Goal: Communication & Community: Connect with others

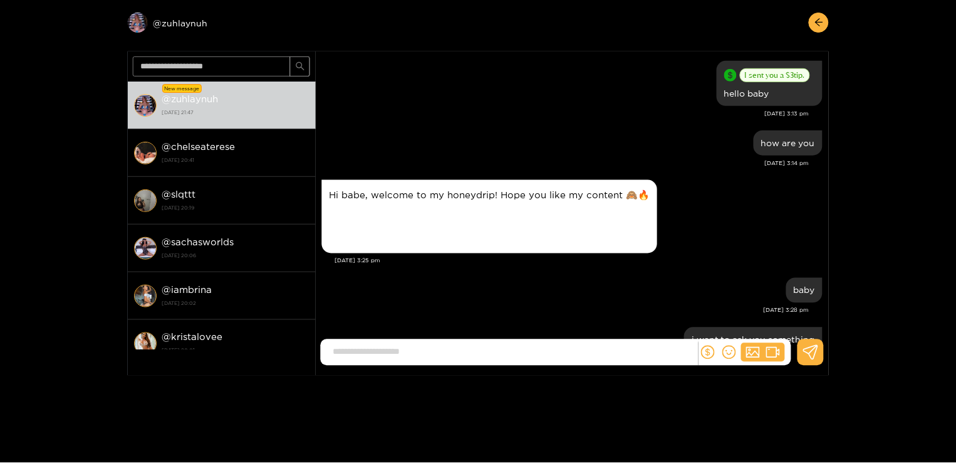
scroll to position [1291, 0]
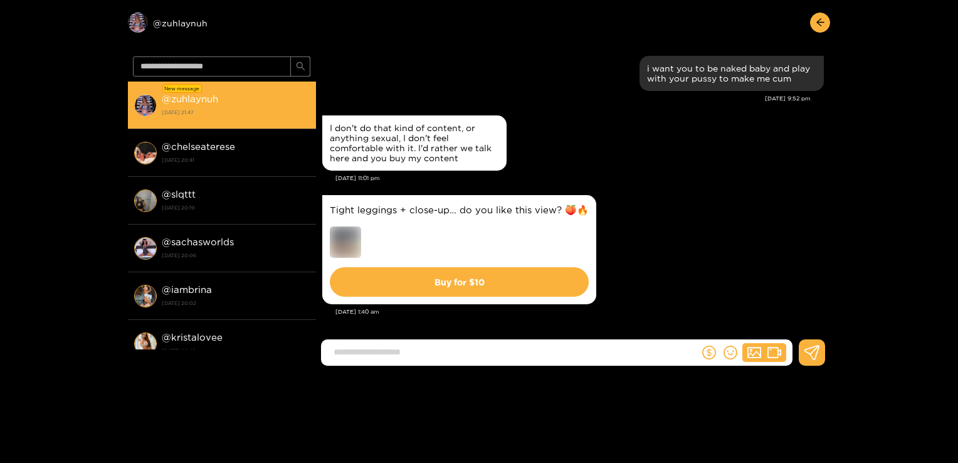
click at [263, 111] on strong "[DATE] 21:47" at bounding box center [236, 112] width 148 height 11
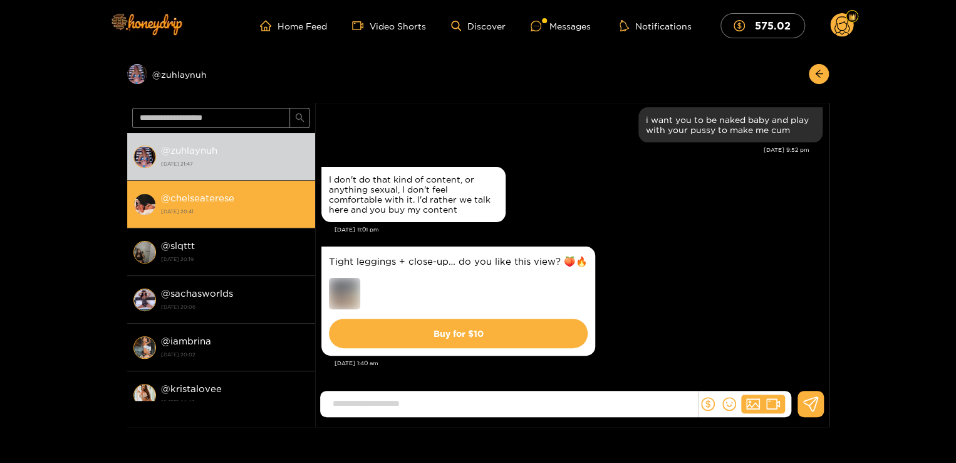
click at [242, 209] on strong "[DATE] 20:41" at bounding box center [235, 211] width 148 height 11
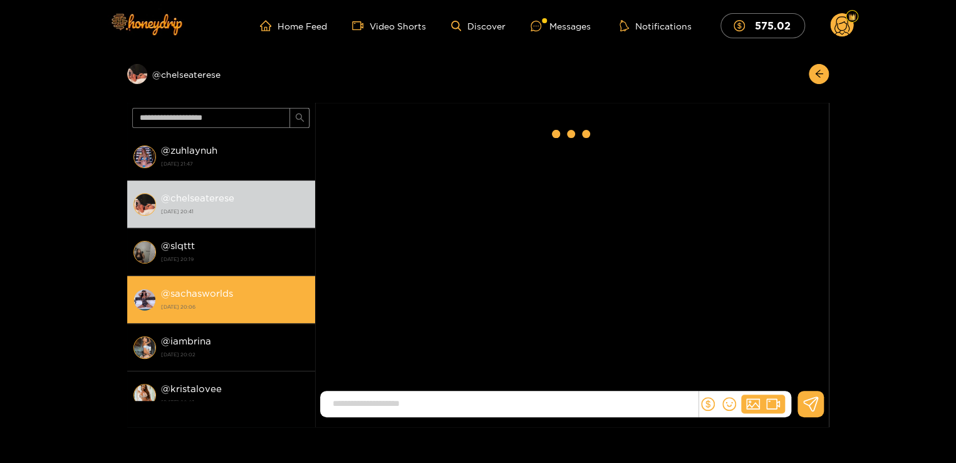
scroll to position [1583, 0]
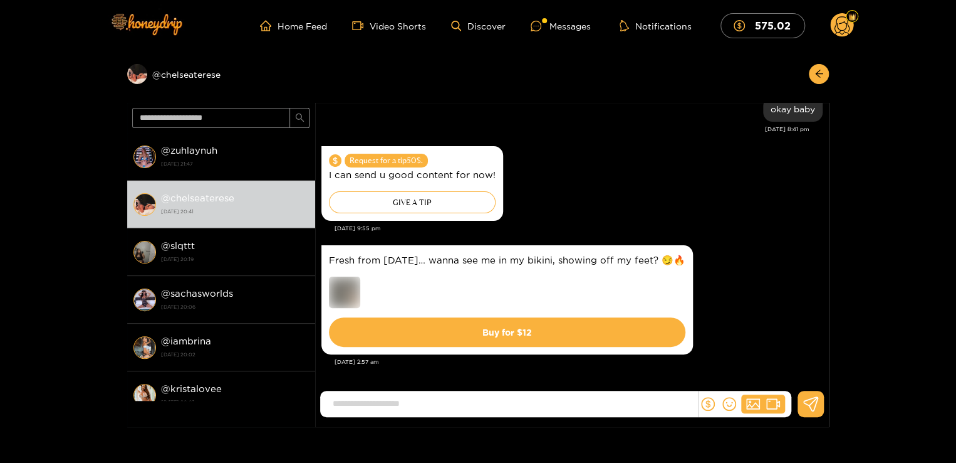
click at [359, 303] on input at bounding box center [513, 403] width 372 height 21
type input "**********"
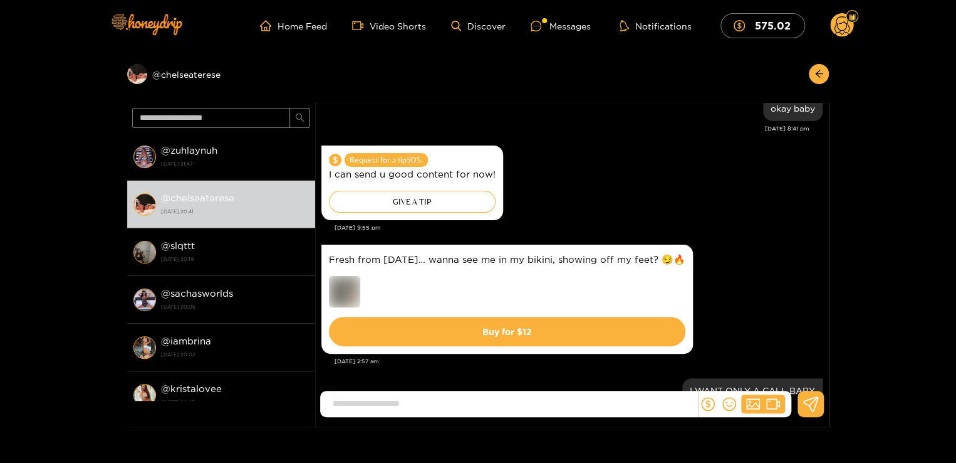
scroll to position [1632, 0]
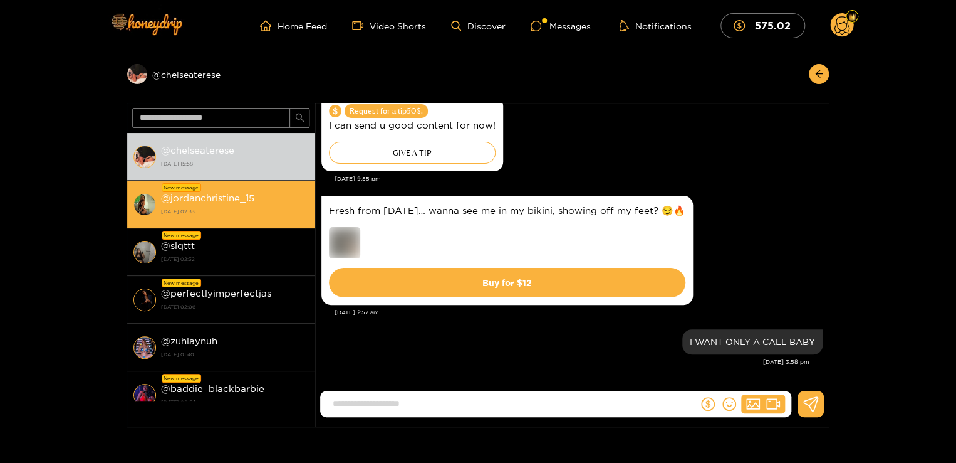
click at [186, 207] on strong "[DATE] 02:33" at bounding box center [235, 211] width 148 height 11
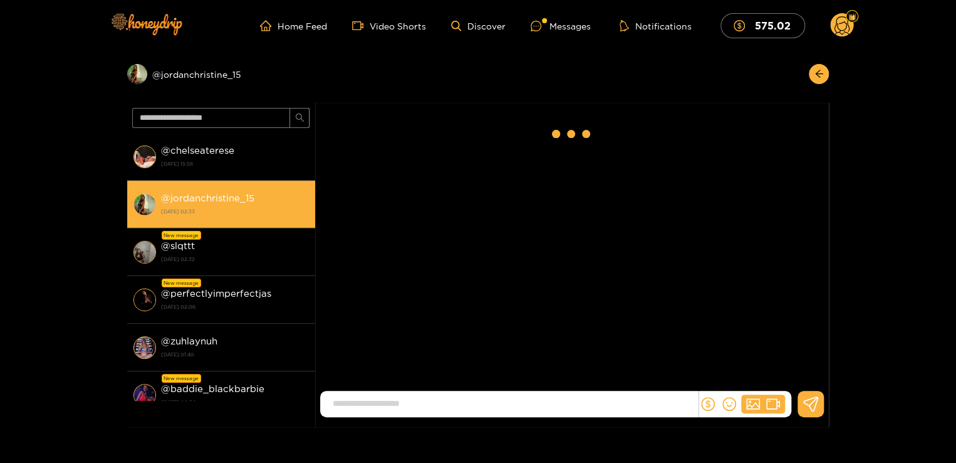
scroll to position [83, 0]
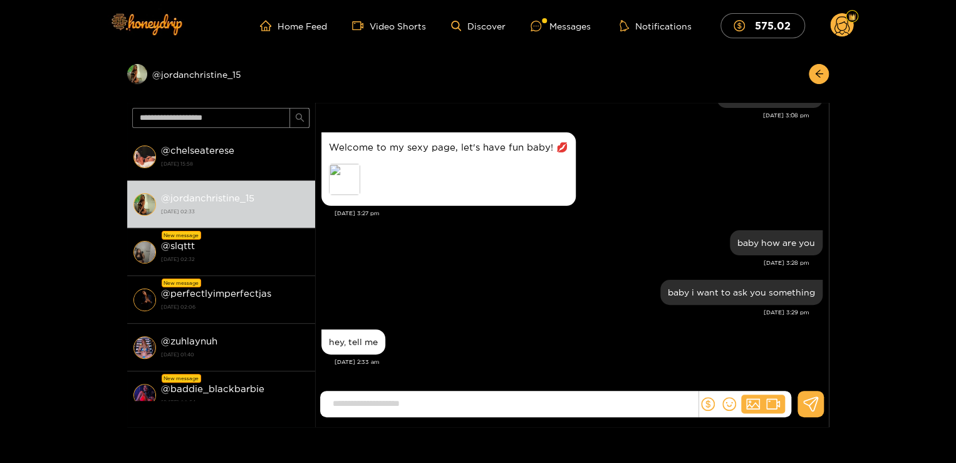
click at [372, 303] on input at bounding box center [513, 403] width 372 height 21
type input "**********"
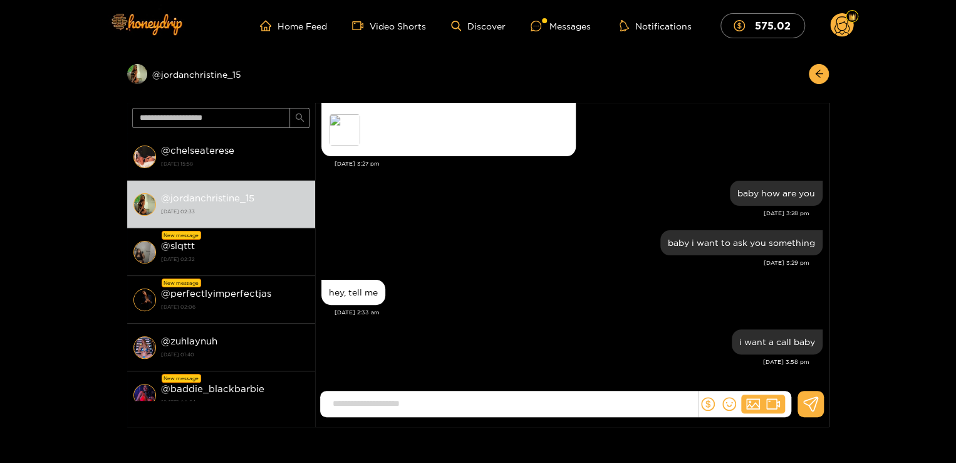
click at [384, 303] on input at bounding box center [513, 403] width 372 height 21
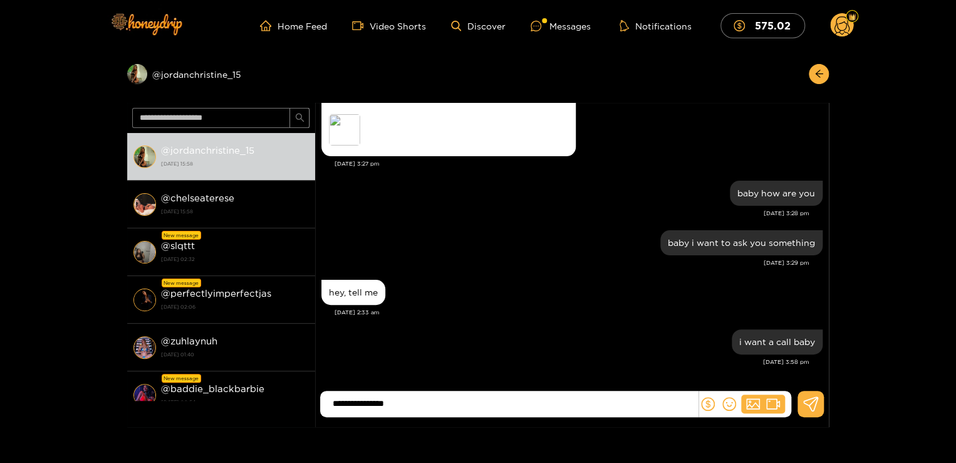
type input "**********"
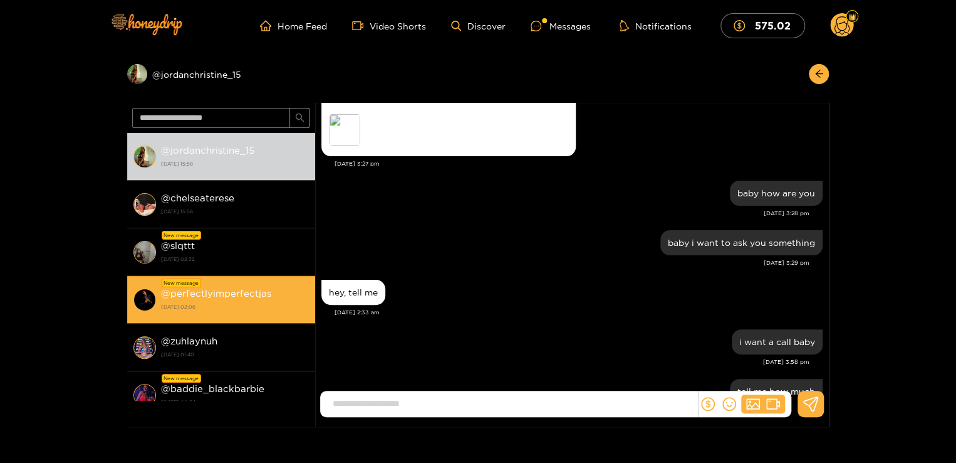
scroll to position [181, 0]
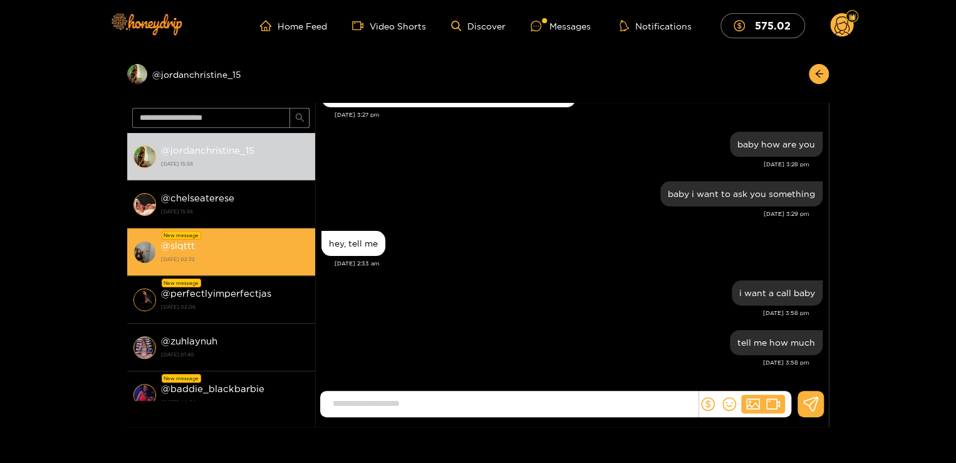
click at [243, 266] on li "New message @ slqttt [DATE] 02:32" at bounding box center [221, 252] width 188 height 48
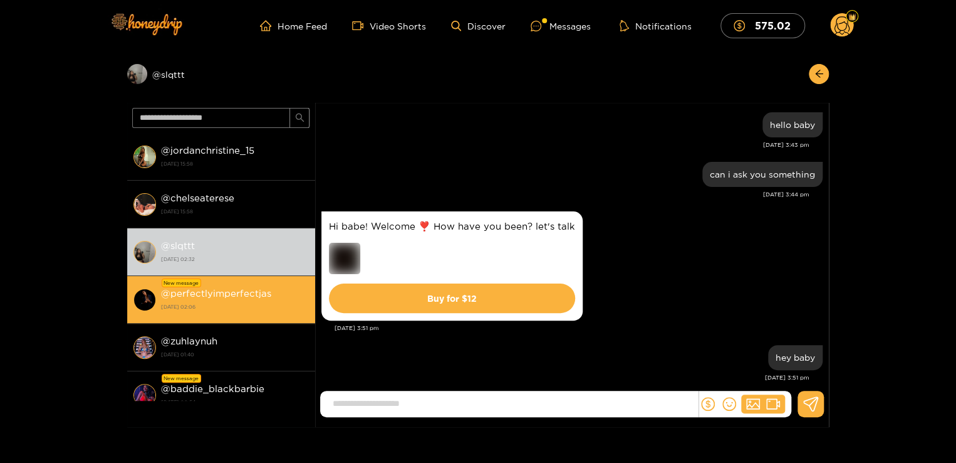
scroll to position [699, 0]
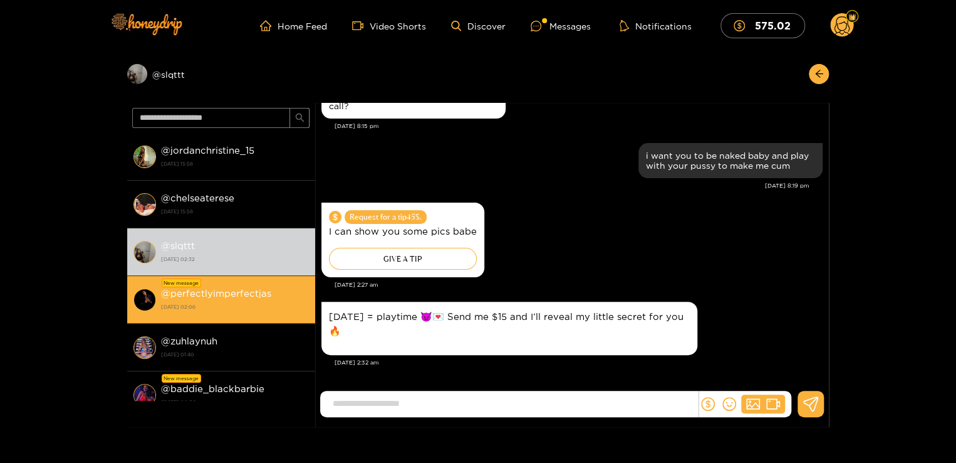
click at [252, 299] on div "@ perfectlyimperfectjas [DATE] 02:06" at bounding box center [235, 299] width 148 height 28
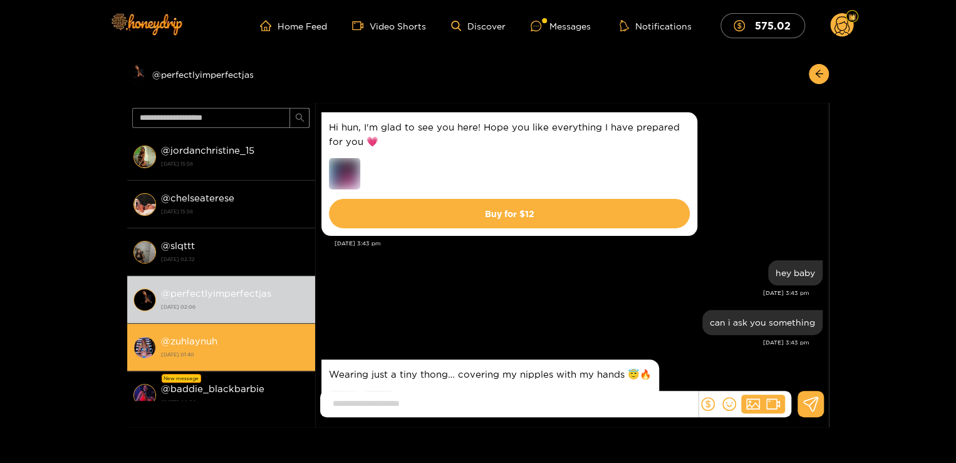
scroll to position [678, 0]
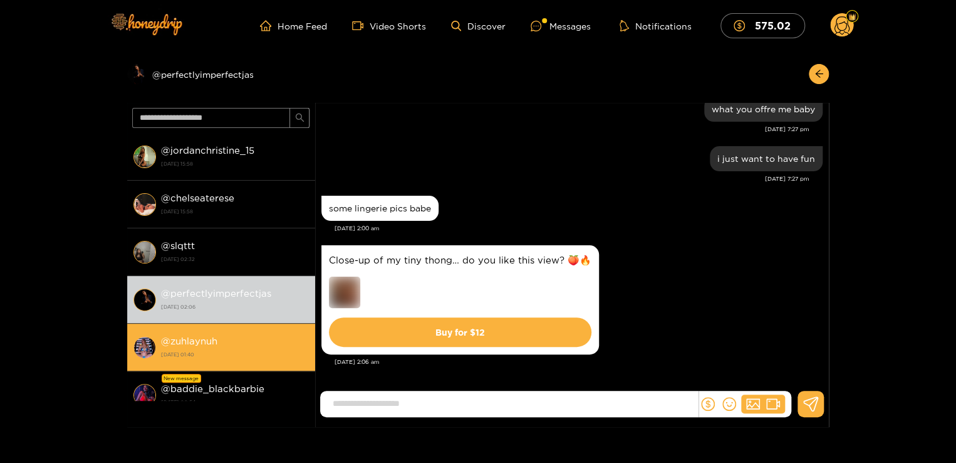
click at [267, 303] on li "@ zuhlaynuh [DATE] 01:40" at bounding box center [221, 347] width 188 height 48
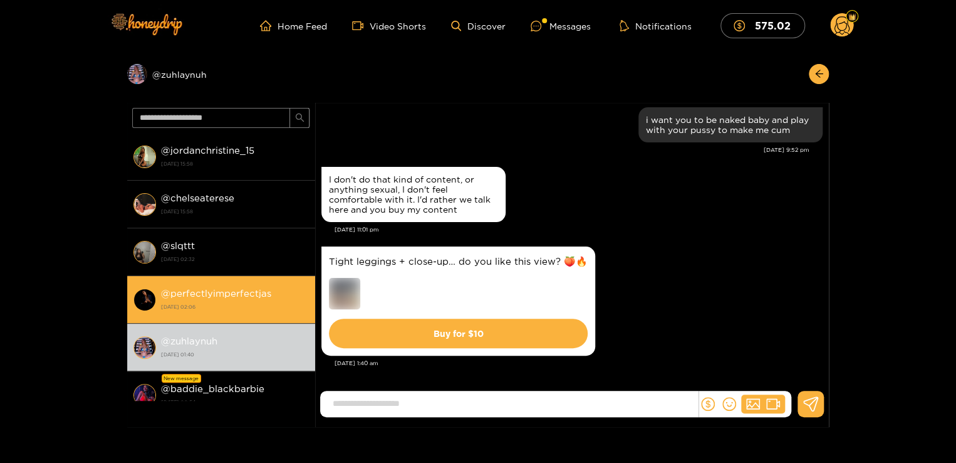
click at [265, 288] on strong "@ perfectlyimperfectjas" at bounding box center [216, 293] width 110 height 11
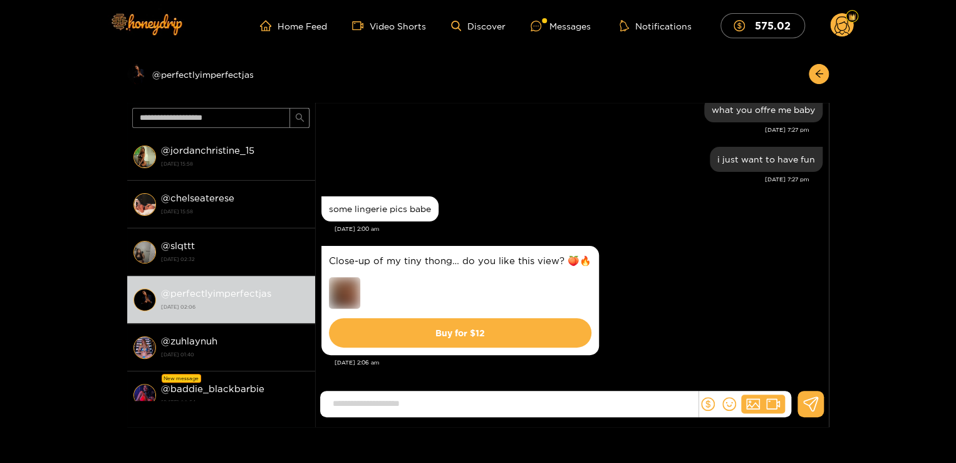
scroll to position [678, 0]
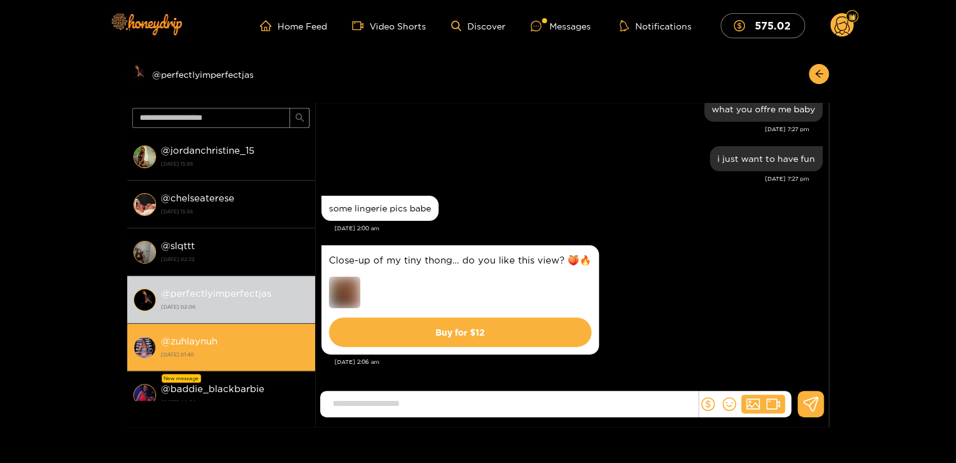
click at [209, 303] on li "@ zuhlaynuh [DATE] 01:40" at bounding box center [221, 347] width 188 height 48
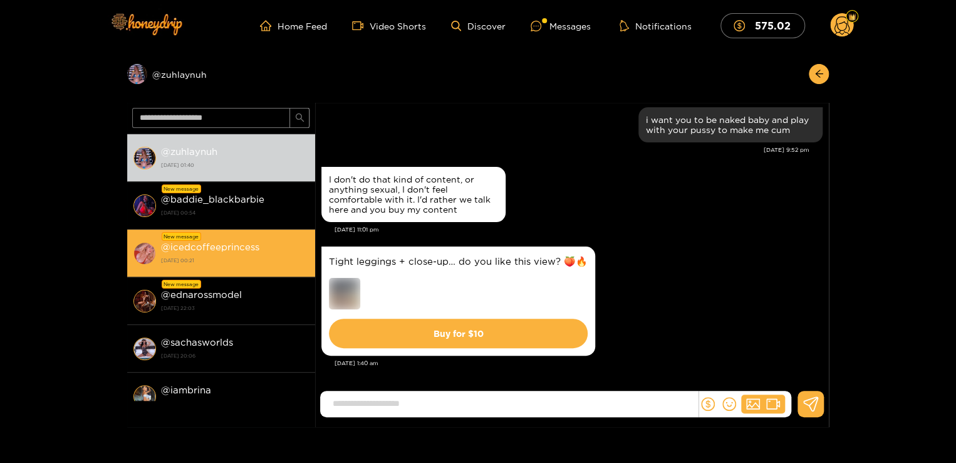
scroll to position [191, 0]
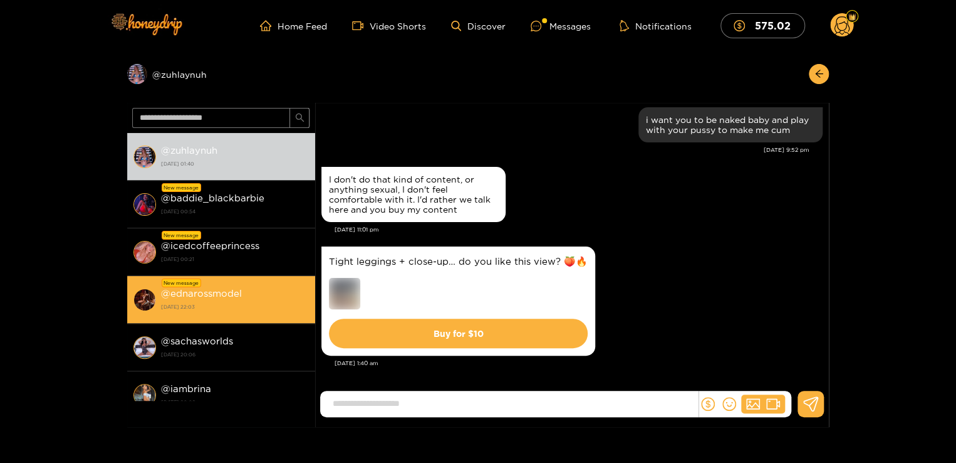
click at [222, 303] on strong "[DATE] 22:03" at bounding box center [235, 306] width 148 height 11
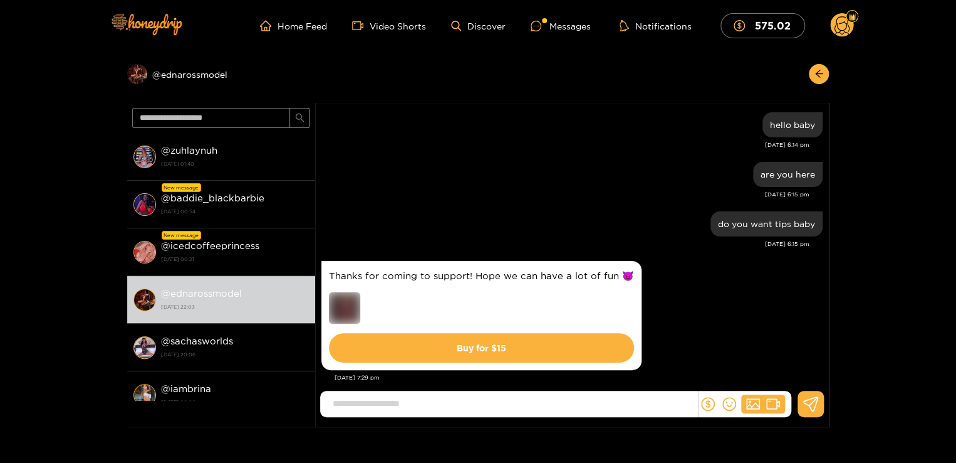
scroll to position [333, 0]
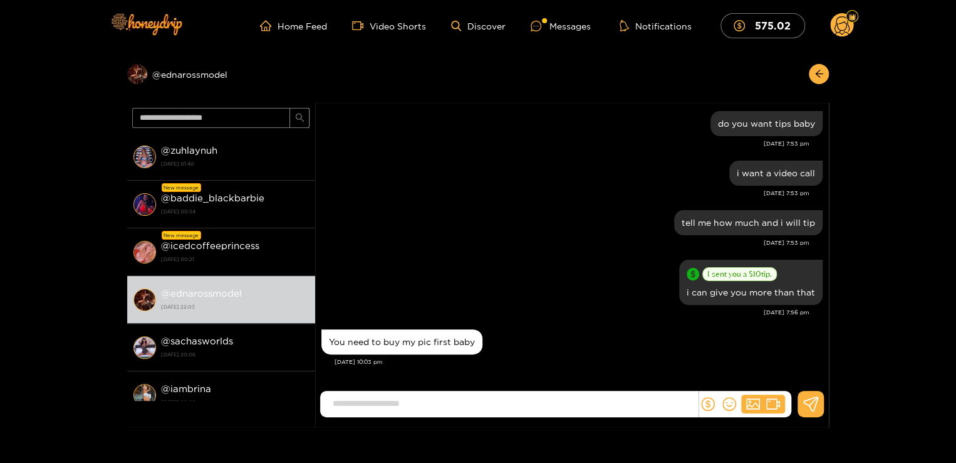
click at [441, 303] on input at bounding box center [513, 403] width 372 height 21
type input "**********"
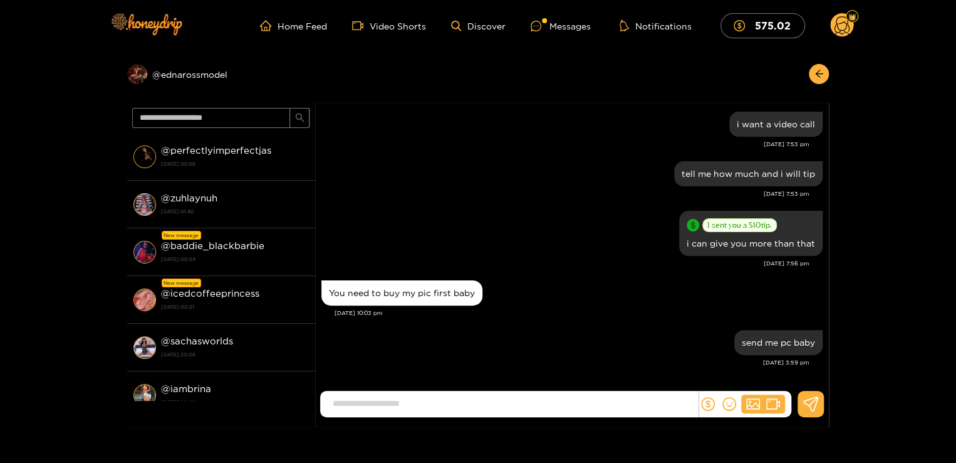
scroll to position [0, 0]
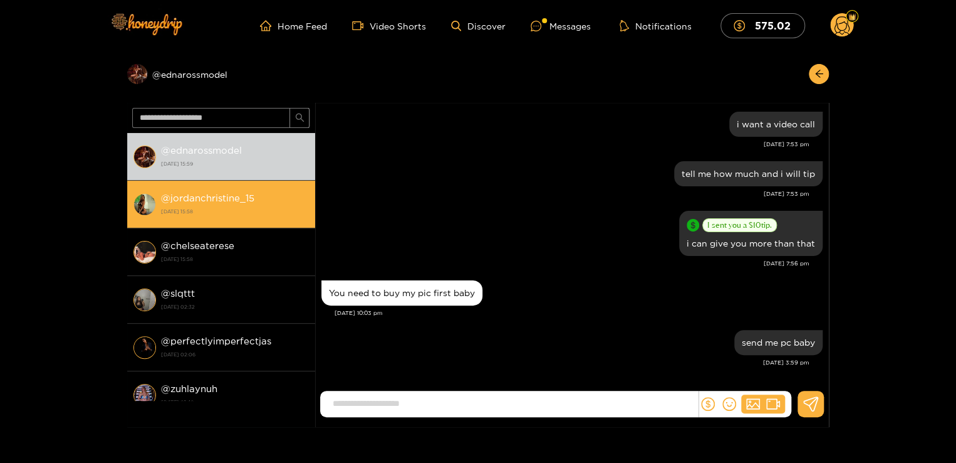
drag, startPoint x: 311, startPoint y: 182, endPoint x: 313, endPoint y: 188, distance: 6.5
click at [313, 188] on li "@ jordanchristine_15 [DATE] 15:58" at bounding box center [221, 205] width 188 height 48
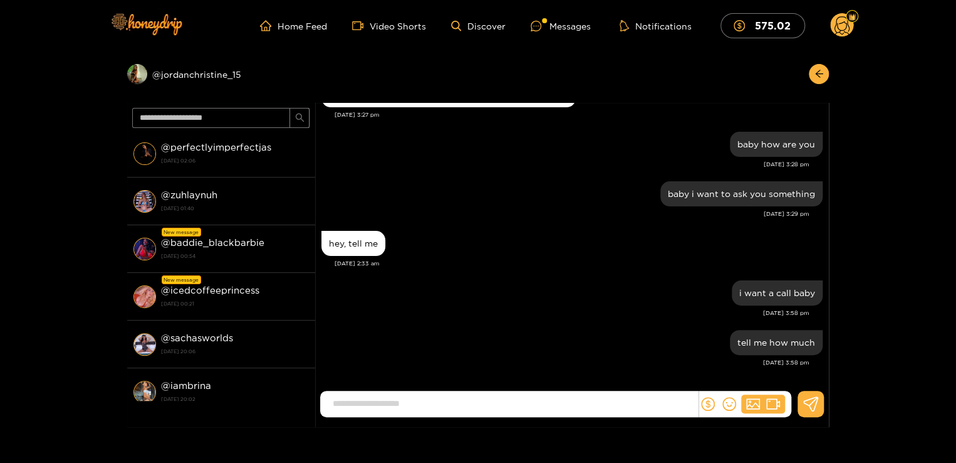
scroll to position [202, 0]
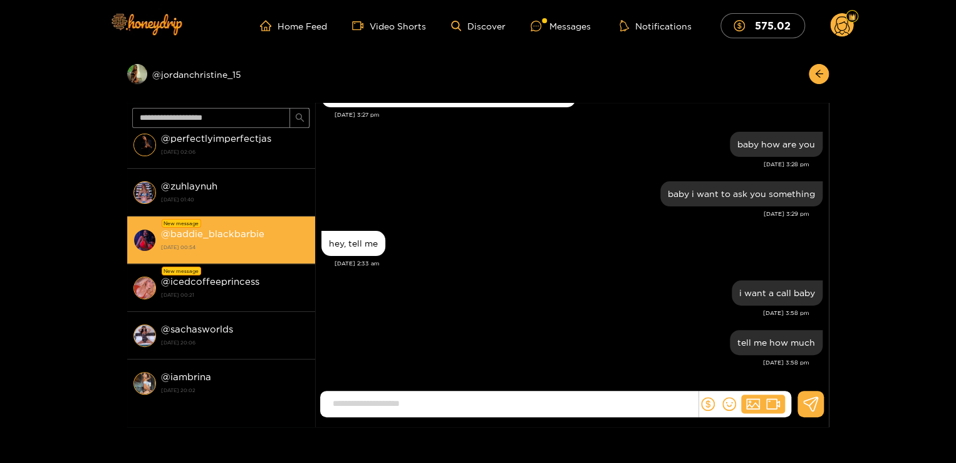
click at [249, 248] on strong "[DATE] 00:54" at bounding box center [235, 246] width 148 height 11
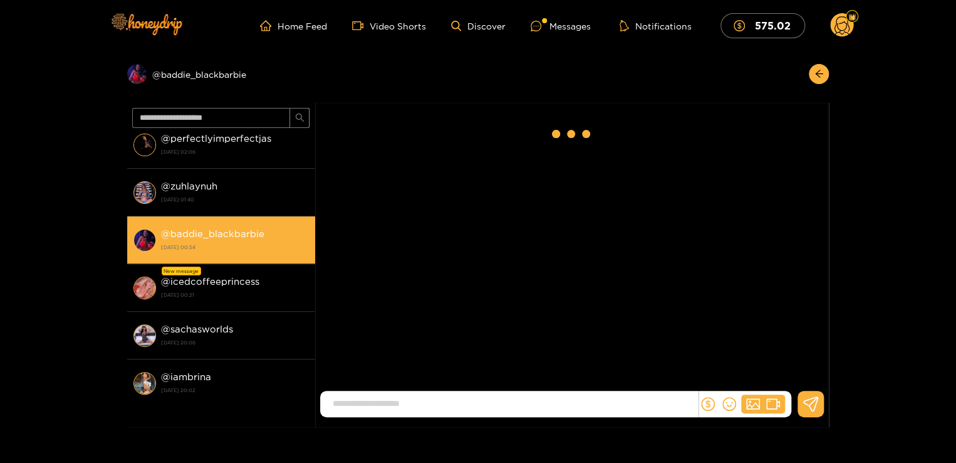
scroll to position [1242, 0]
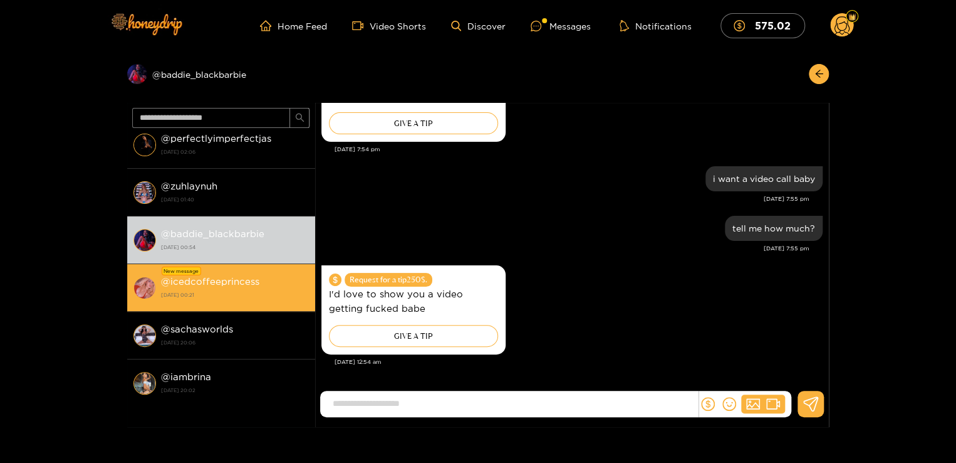
click at [233, 267] on li "New message @ icedcoffeeprincess [DATE] 00:21" at bounding box center [221, 288] width 188 height 48
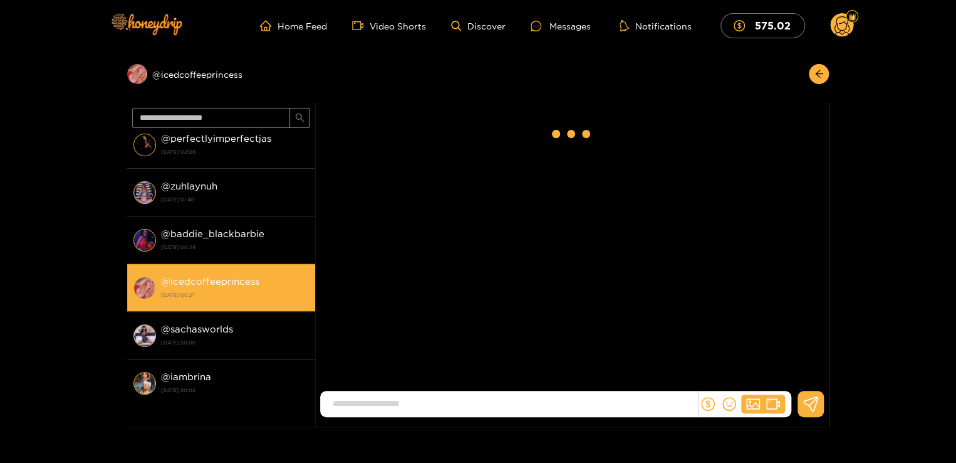
scroll to position [29, 0]
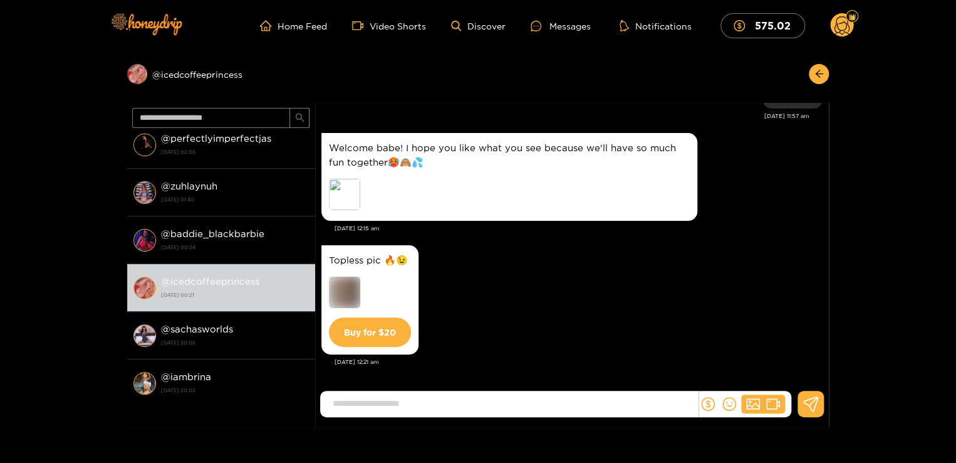
click at [314, 219] on div "@ ednarossmodel [DATE] 15:59 @ jordanchristine_15 [DATE] 15:58 @ chelseaterese …" at bounding box center [221, 267] width 188 height 268
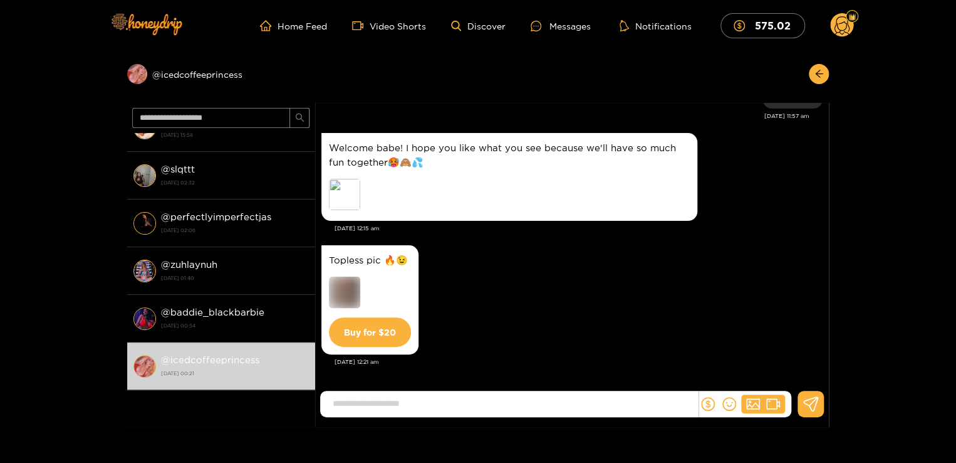
scroll to position [0, 0]
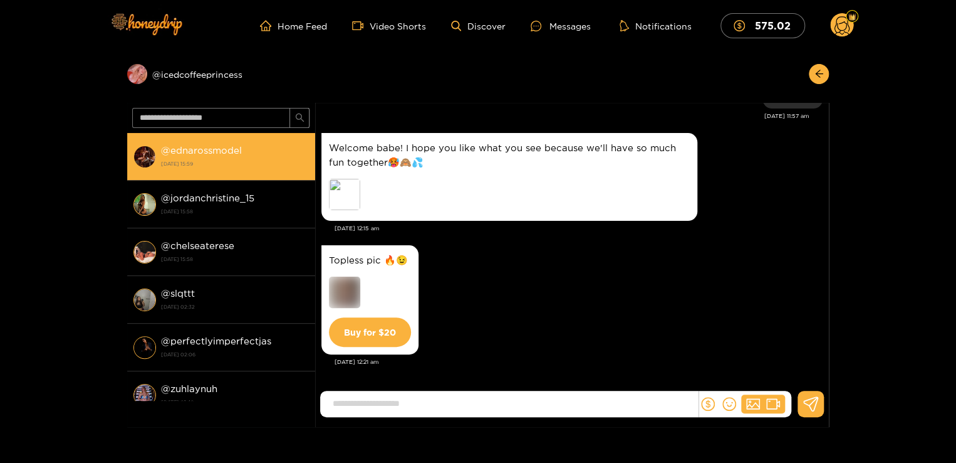
click at [261, 140] on li "@ ednarossmodel [DATE] 15:59" at bounding box center [221, 157] width 188 height 48
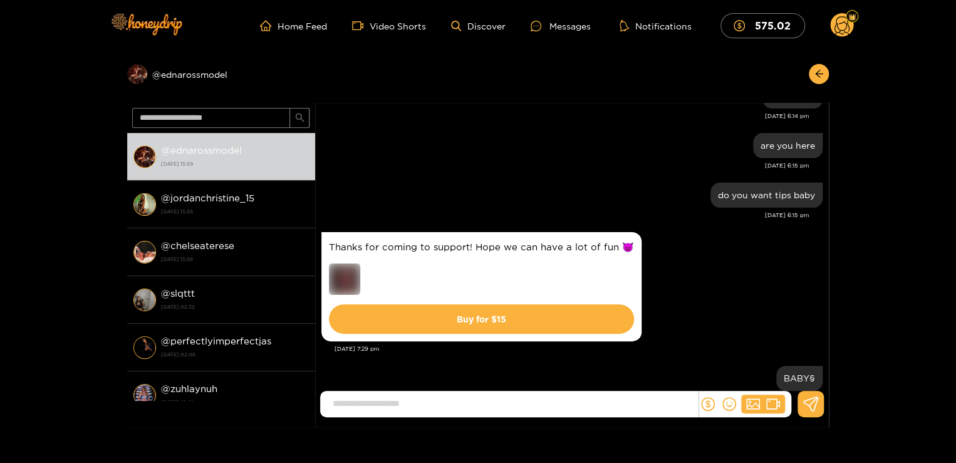
scroll to position [382, 0]
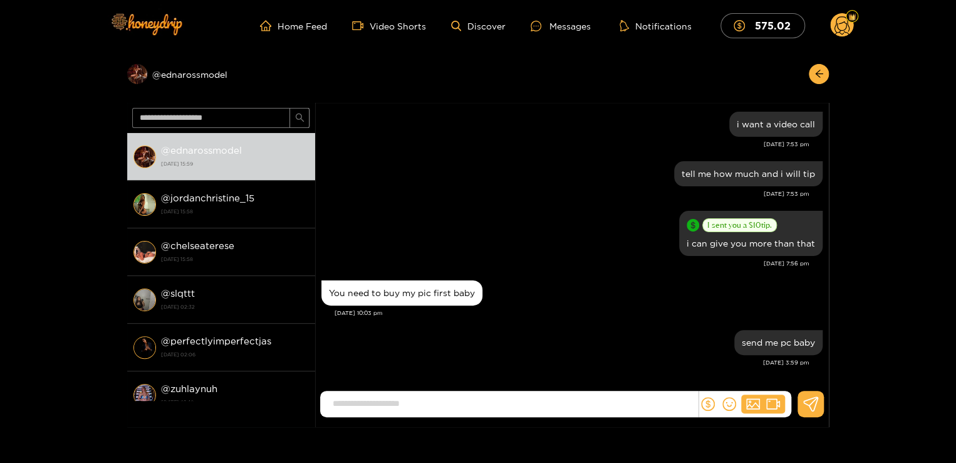
click at [412, 303] on input at bounding box center [513, 403] width 372 height 21
type input "**********"
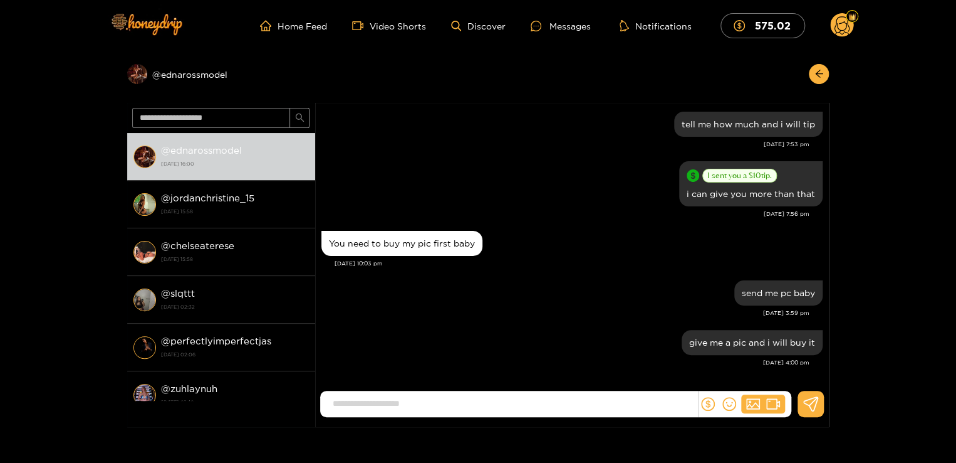
click at [470, 140] on div "Preview @ ednarossmodel @ ednarossmodel [DATE] 16:00 @ jordanchristine_15 [DATE…" at bounding box center [478, 238] width 956 height 375
